Goal: Register for event/course

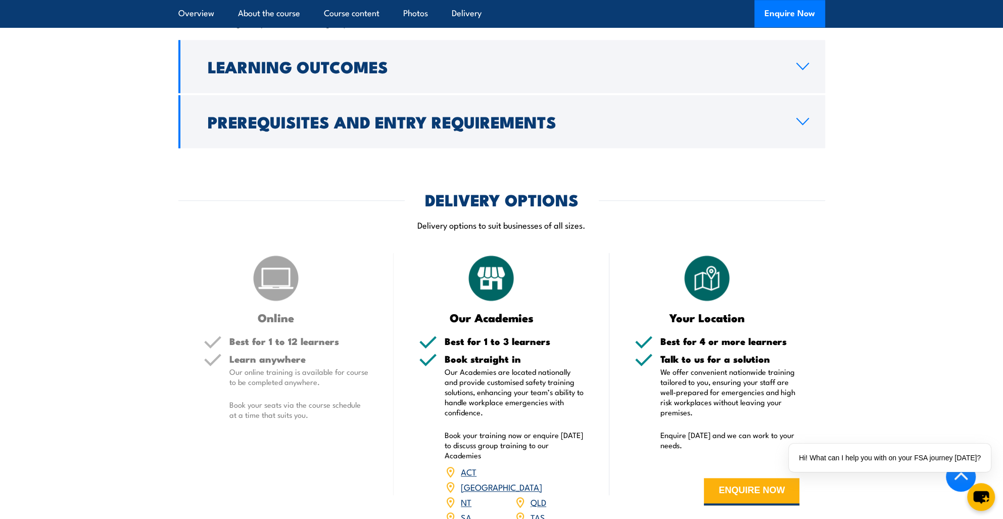
scroll to position [1112, 0]
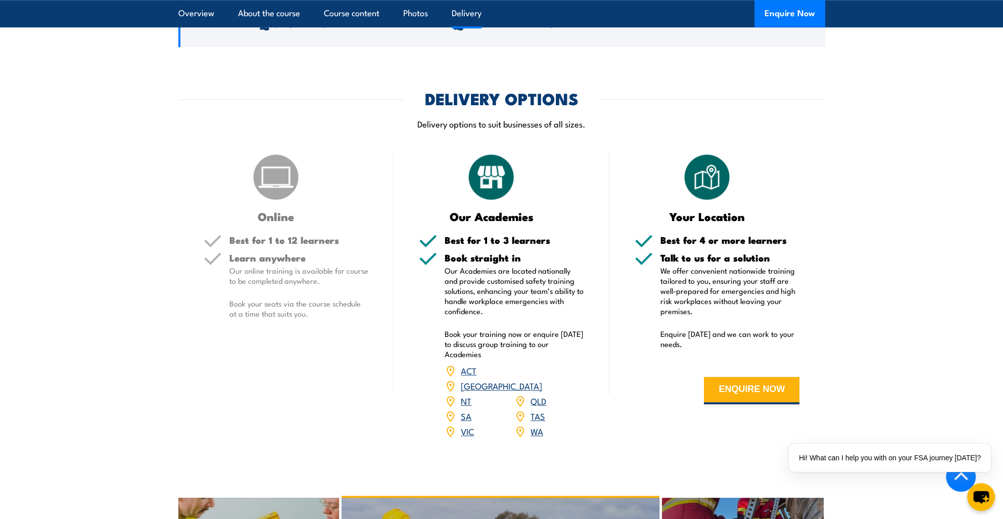
click at [537, 425] on link "WA" at bounding box center [537, 431] width 13 height 12
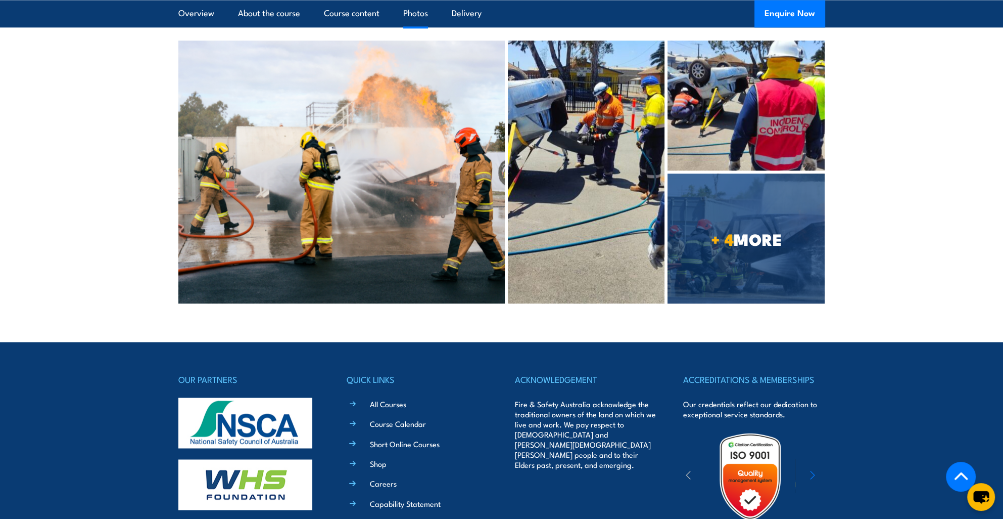
scroll to position [2073, 0]
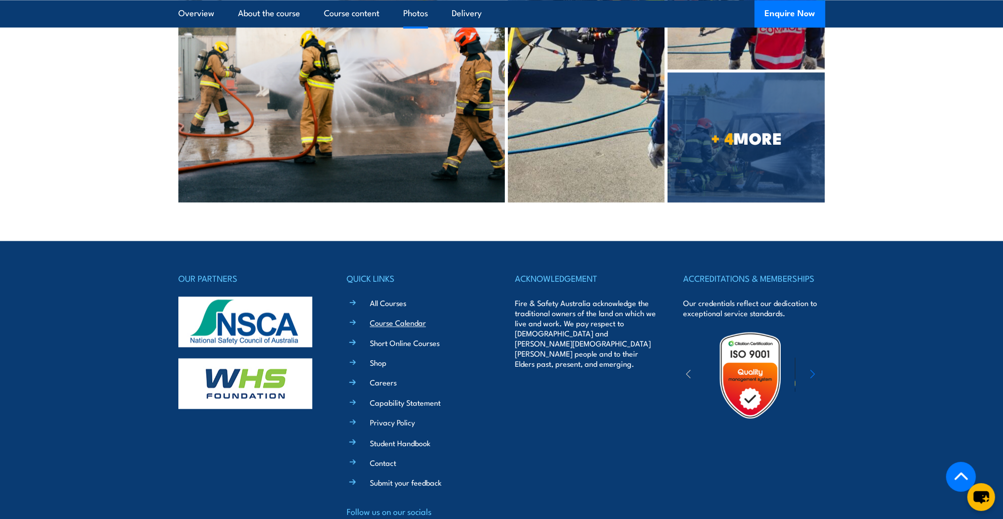
click at [383, 317] on link "Course Calendar" at bounding box center [398, 322] width 56 height 11
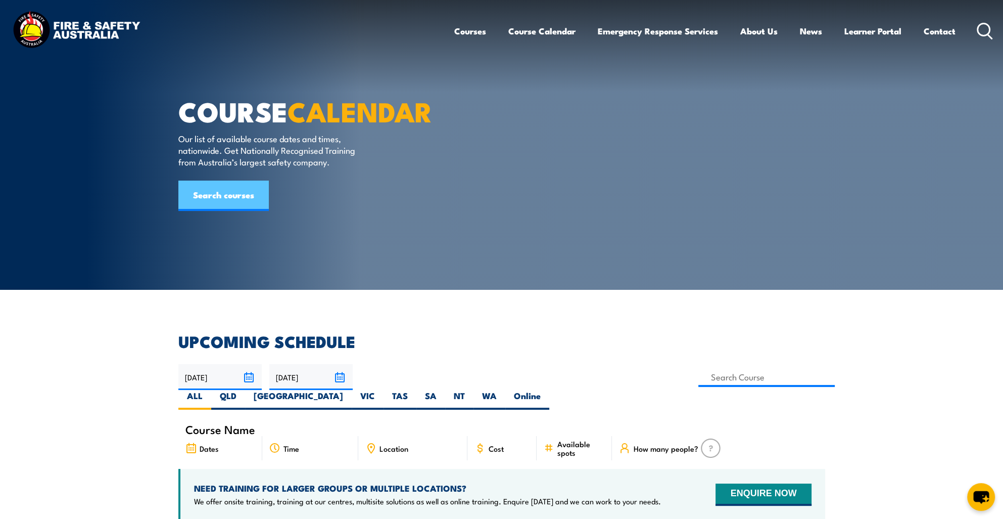
click at [226, 211] on link "Search courses" at bounding box center [223, 195] width 90 height 30
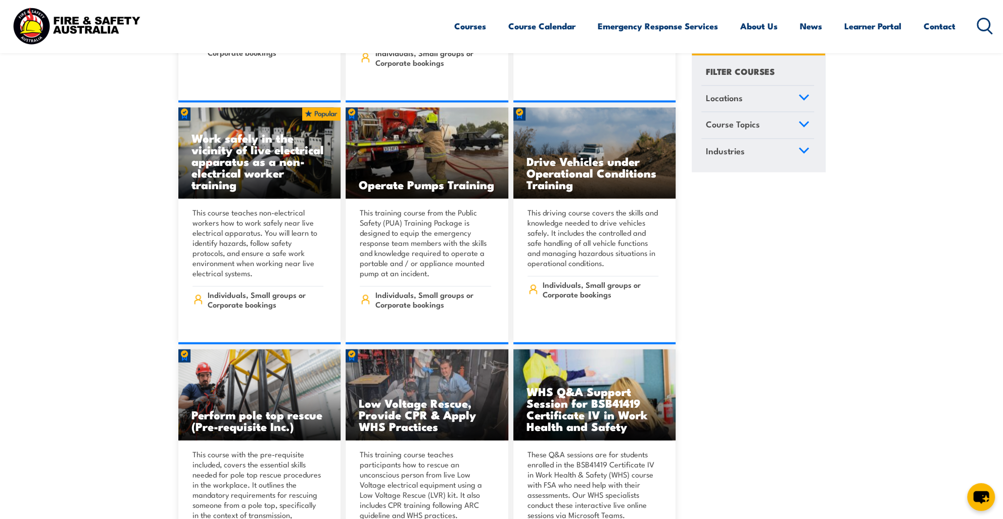
scroll to position [2073, 0]
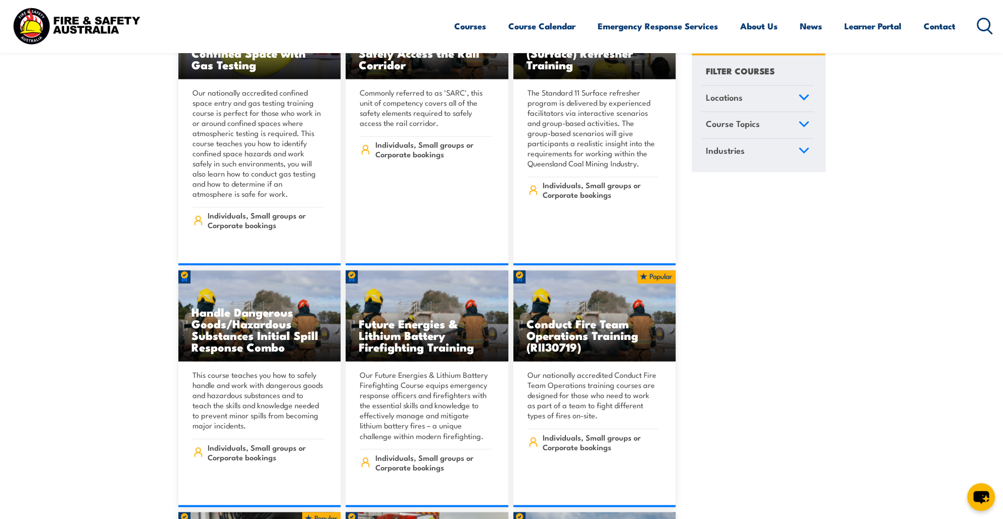
click at [801, 96] on icon at bounding box center [804, 97] width 11 height 7
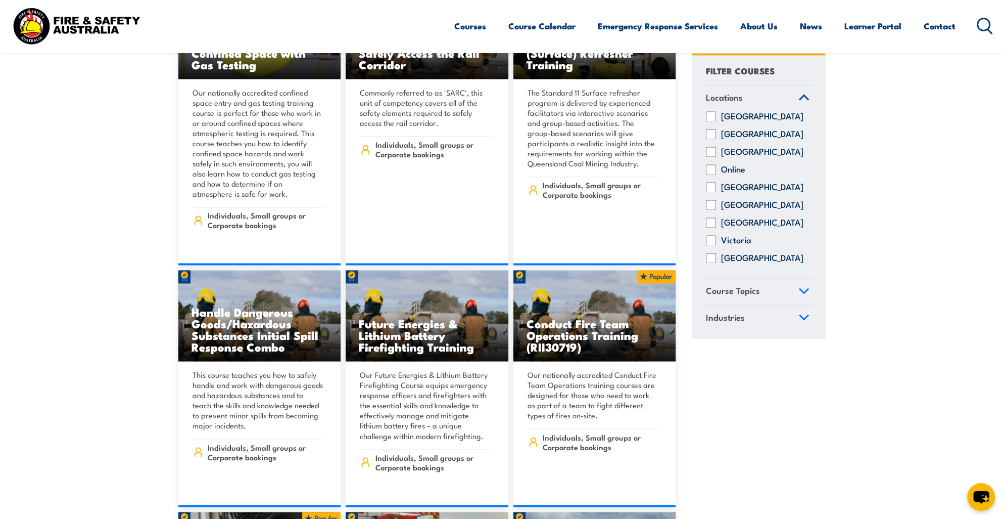
click at [710, 263] on input "[GEOGRAPHIC_DATA]" at bounding box center [711, 258] width 10 height 10
checkbox input "true"
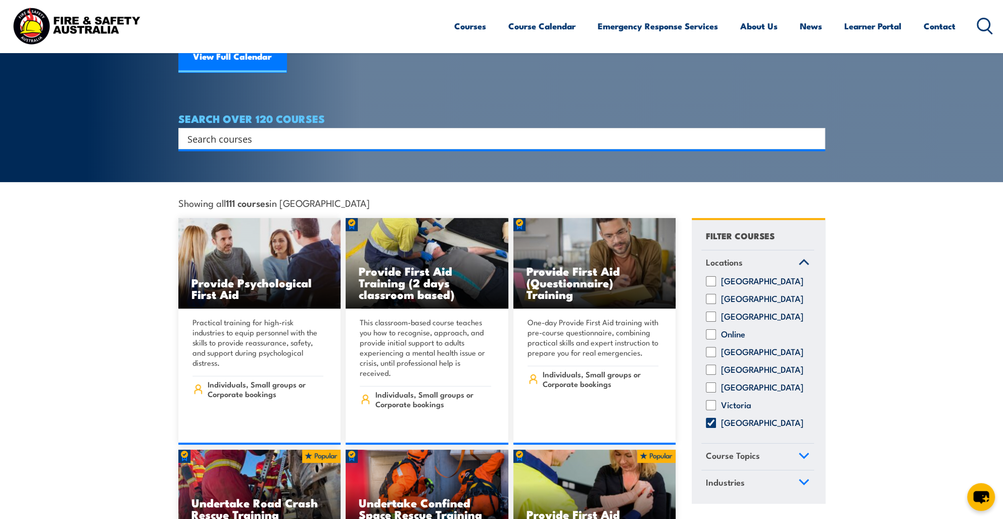
scroll to position [202, 0]
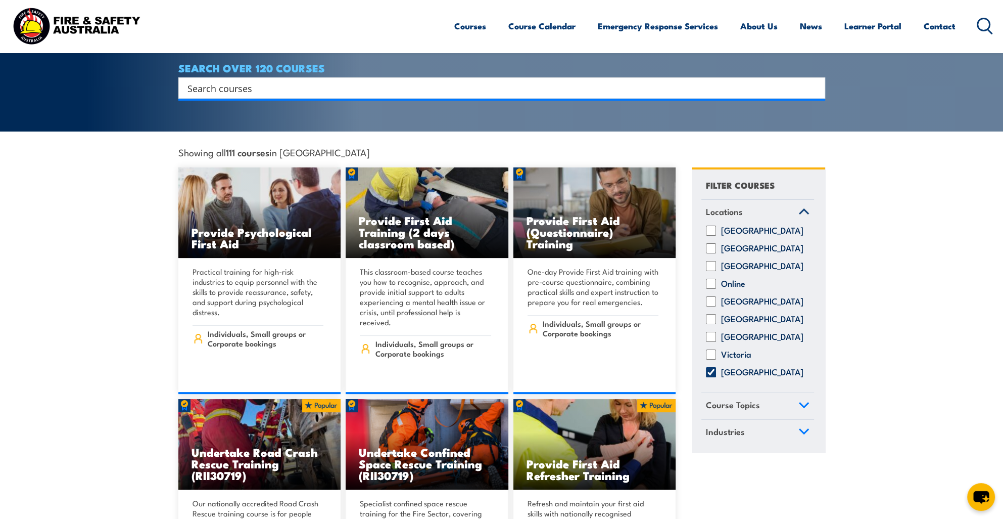
click at [799, 401] on icon at bounding box center [804, 404] width 11 height 7
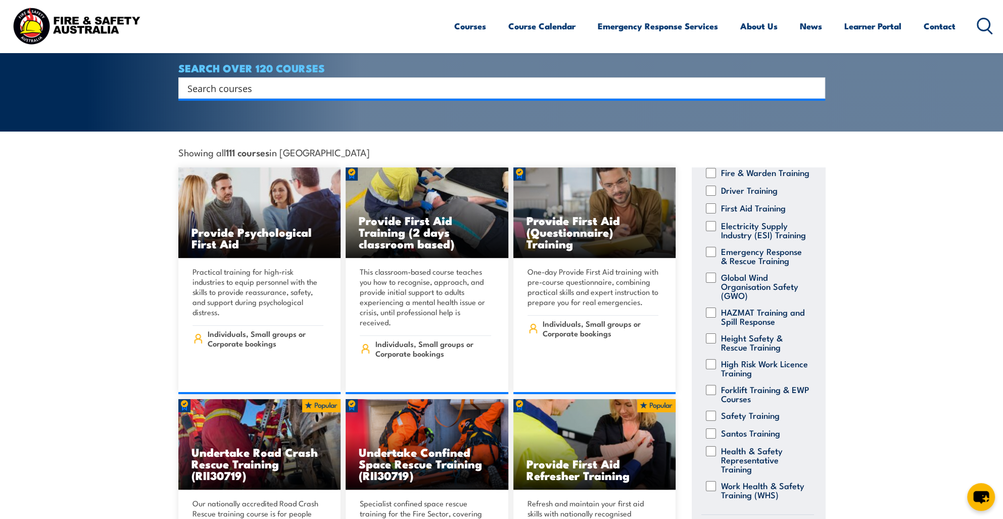
scroll to position [162, 0]
click at [713, 247] on input "Emergency Response & Rescue Training" at bounding box center [711, 252] width 10 height 10
checkbox input "true"
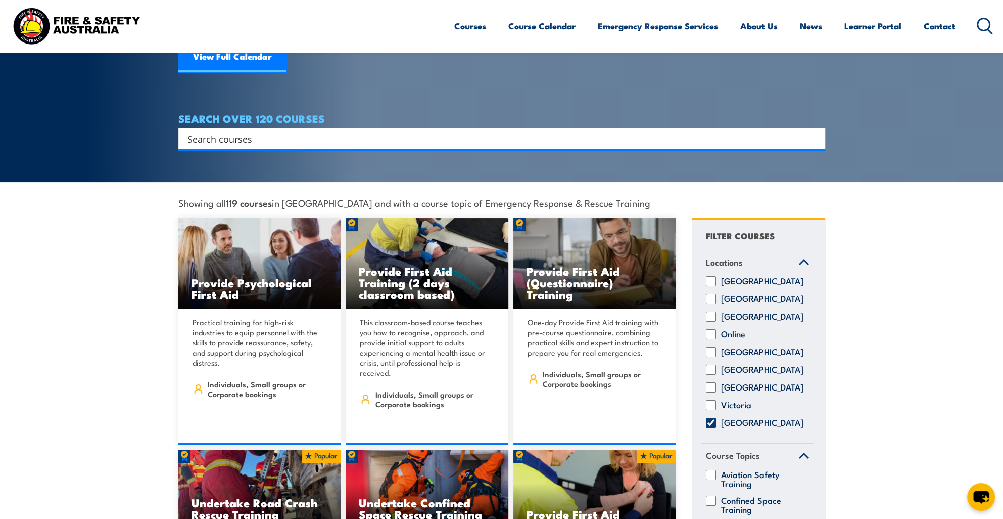
scroll to position [101, 0]
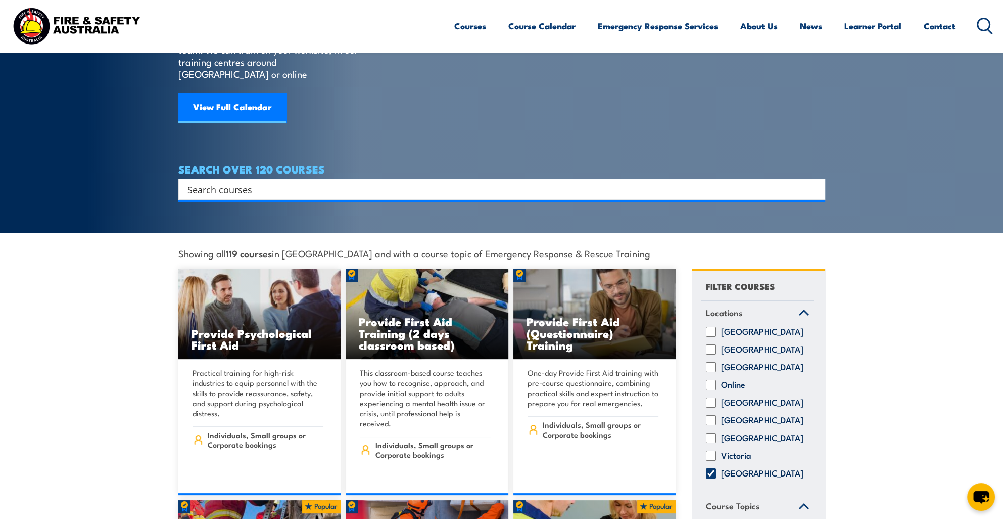
click at [182, 182] on div "Search" at bounding box center [502, 189] width 640 height 14
click at [190, 181] on input "Search input" at bounding box center [496, 188] width 616 height 15
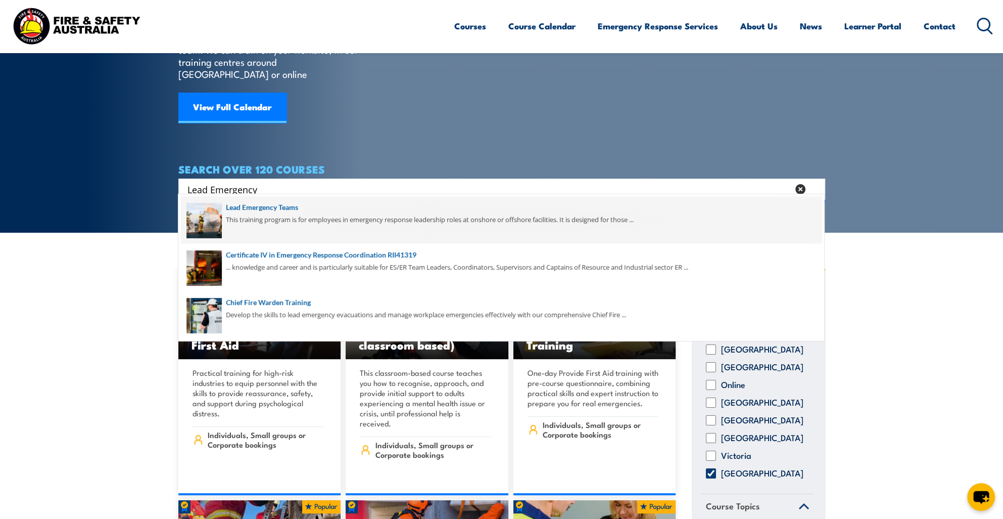
type input "Lead Emergency"
click at [253, 207] on span at bounding box center [501, 220] width 641 height 48
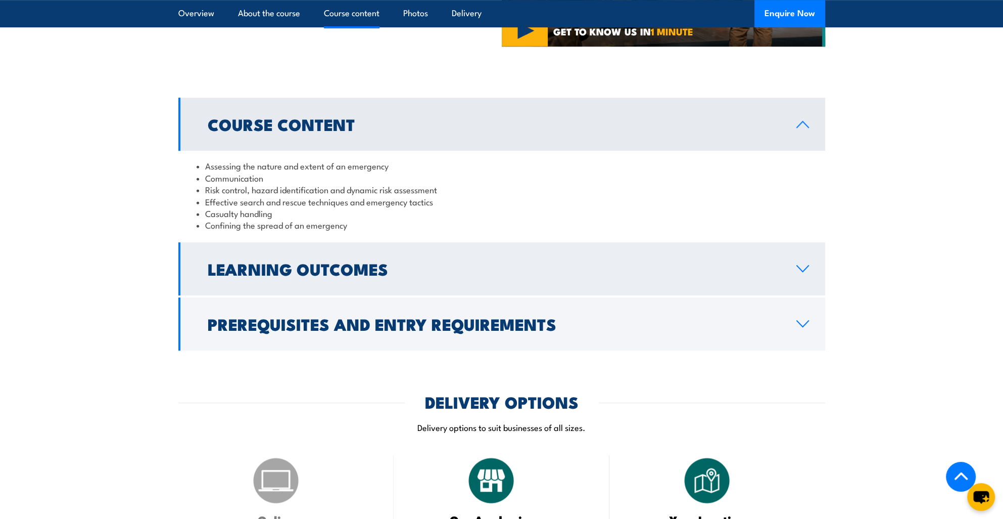
scroll to position [910, 0]
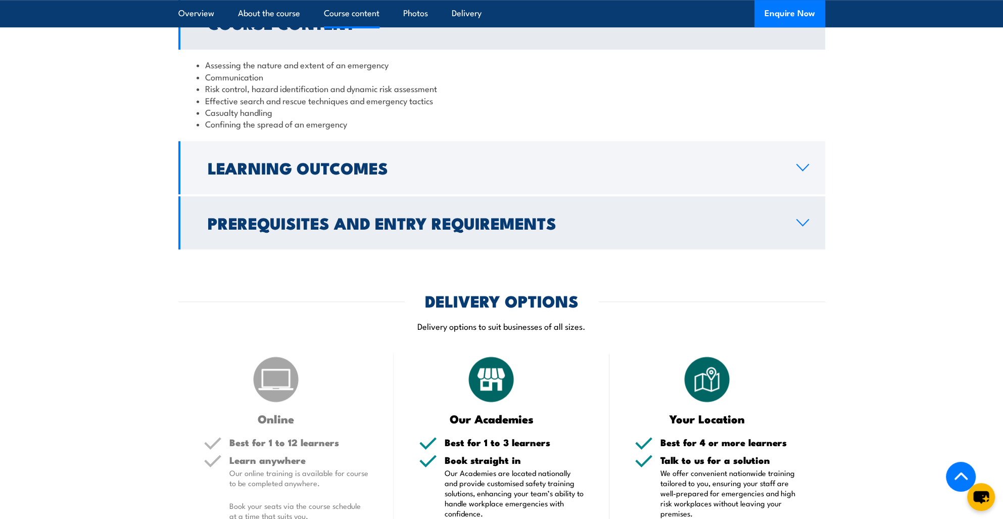
click at [803, 224] on icon at bounding box center [803, 222] width 14 height 8
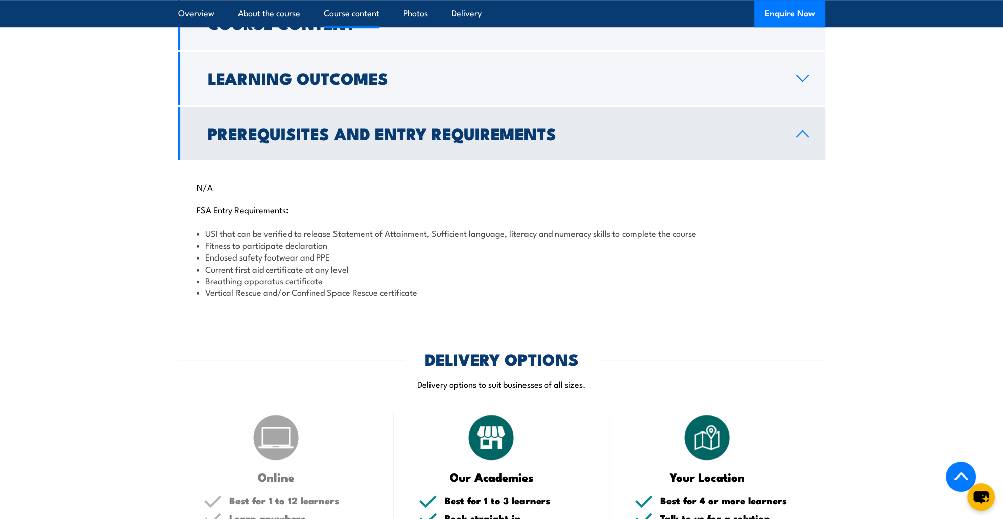
click at [803, 224] on div "N/A FSA Entry Requirements: USI that can be verified to release Statement of At…" at bounding box center [501, 233] width 647 height 147
click at [795, 137] on link "Prerequisites and Entry Requirements" at bounding box center [501, 133] width 647 height 53
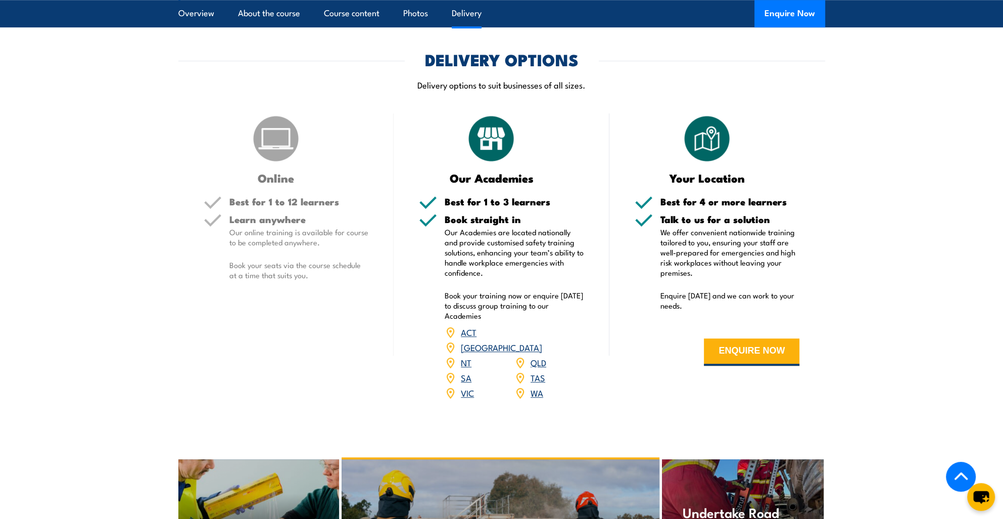
scroll to position [1163, 0]
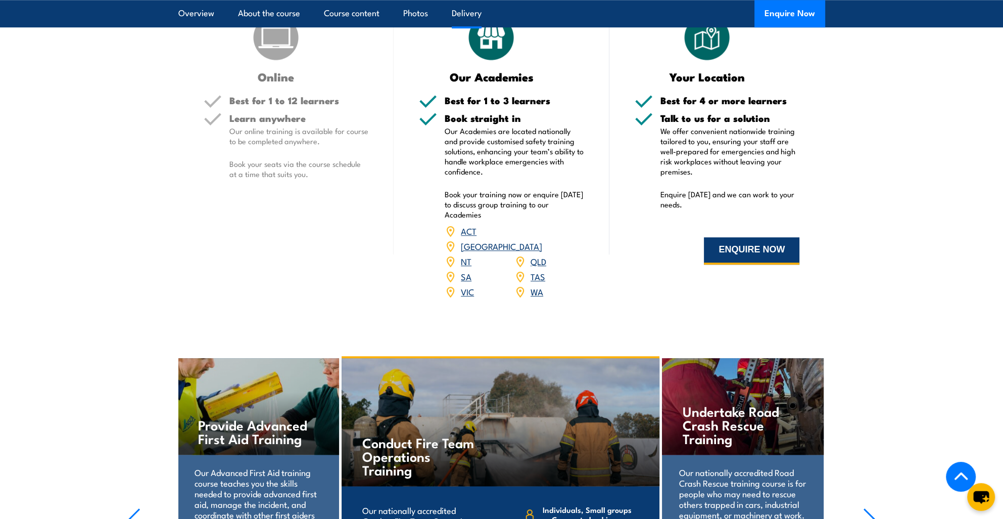
click at [751, 248] on button "ENQUIRE NOW" at bounding box center [752, 250] width 96 height 27
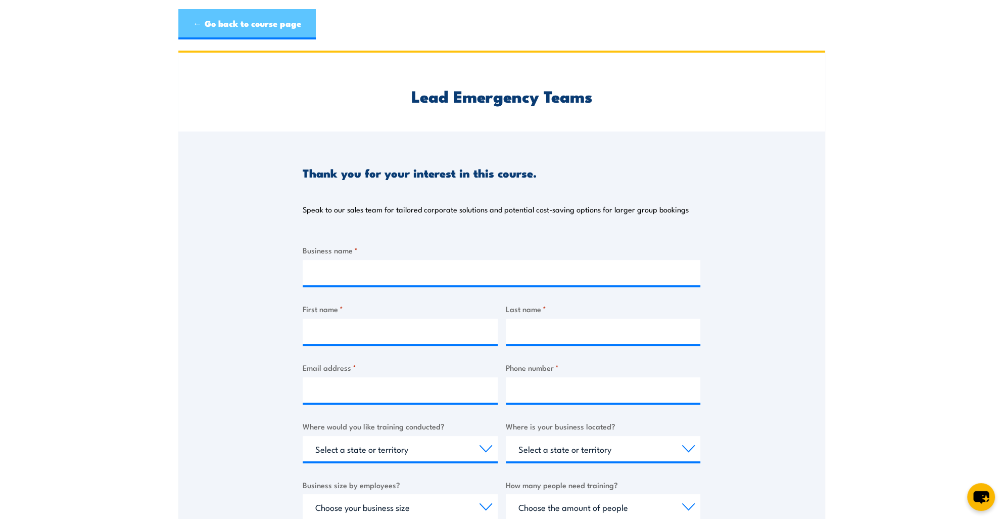
click at [218, 23] on link "← Go back to course page" at bounding box center [247, 24] width 138 height 30
